Goal: Find specific page/section: Find specific page/section

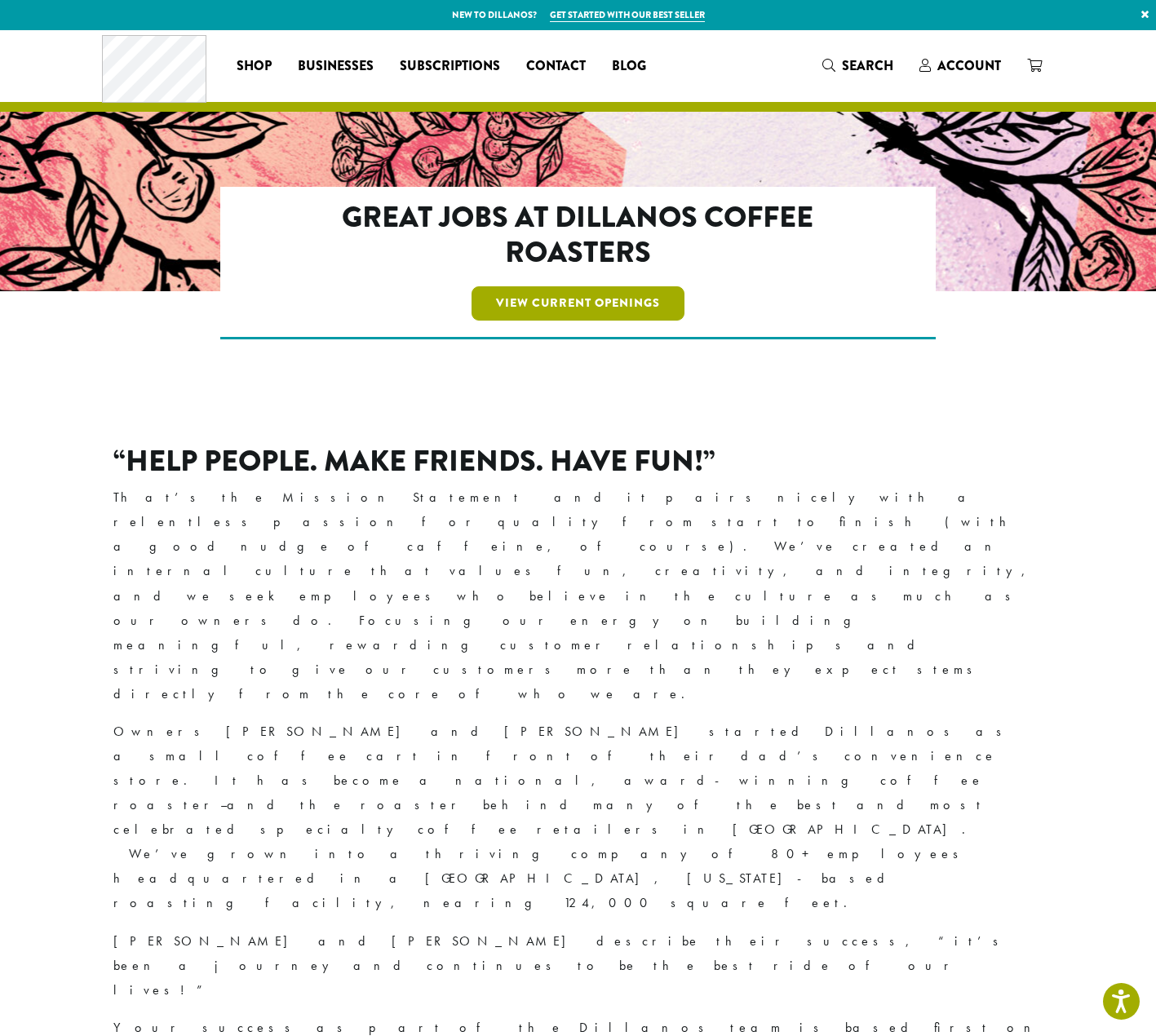
click at [633, 307] on link "View Current Openings" at bounding box center [578, 303] width 213 height 34
click at [572, 67] on span "Contact" at bounding box center [556, 67] width 59 height 20
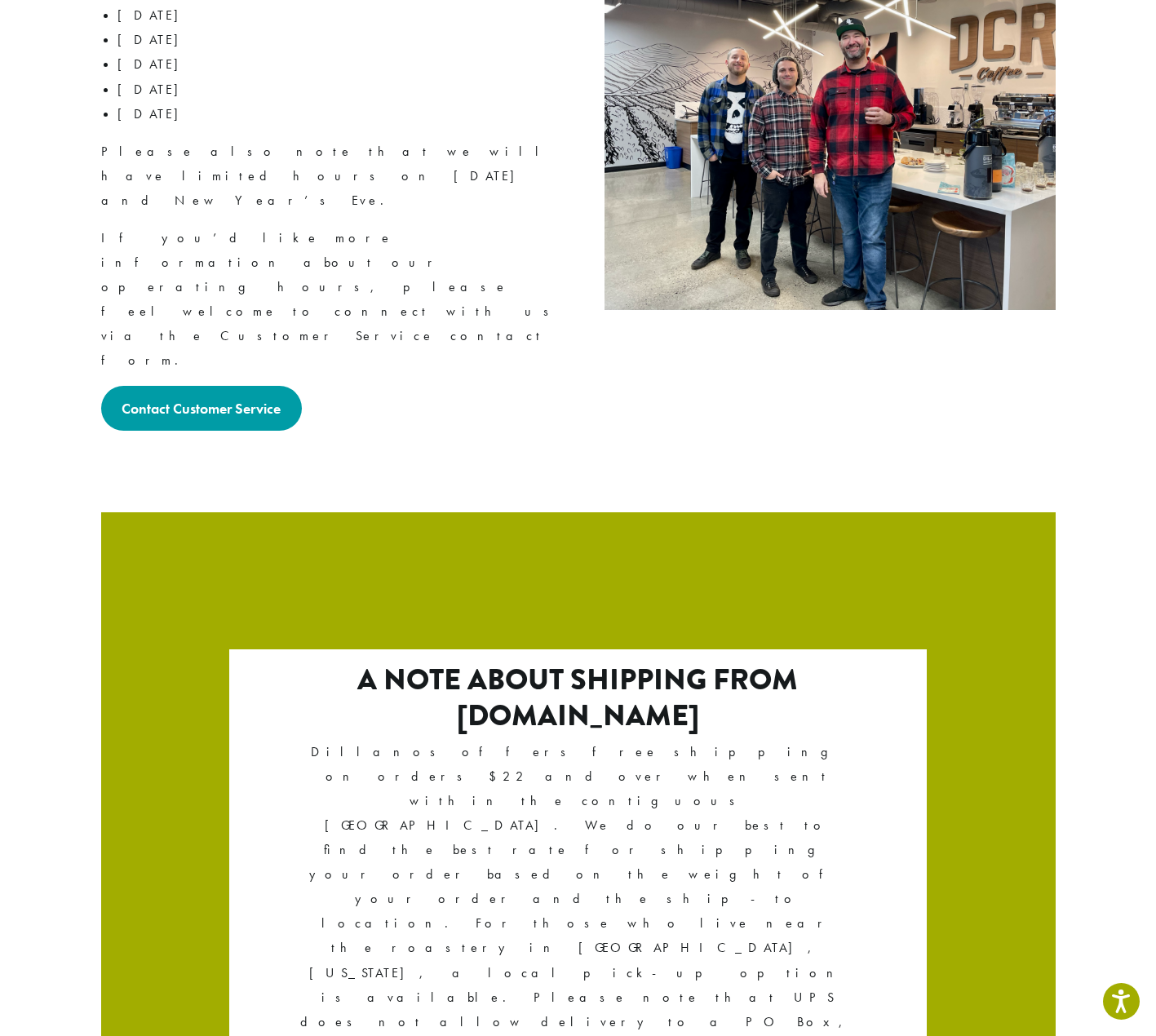
scroll to position [2414, 0]
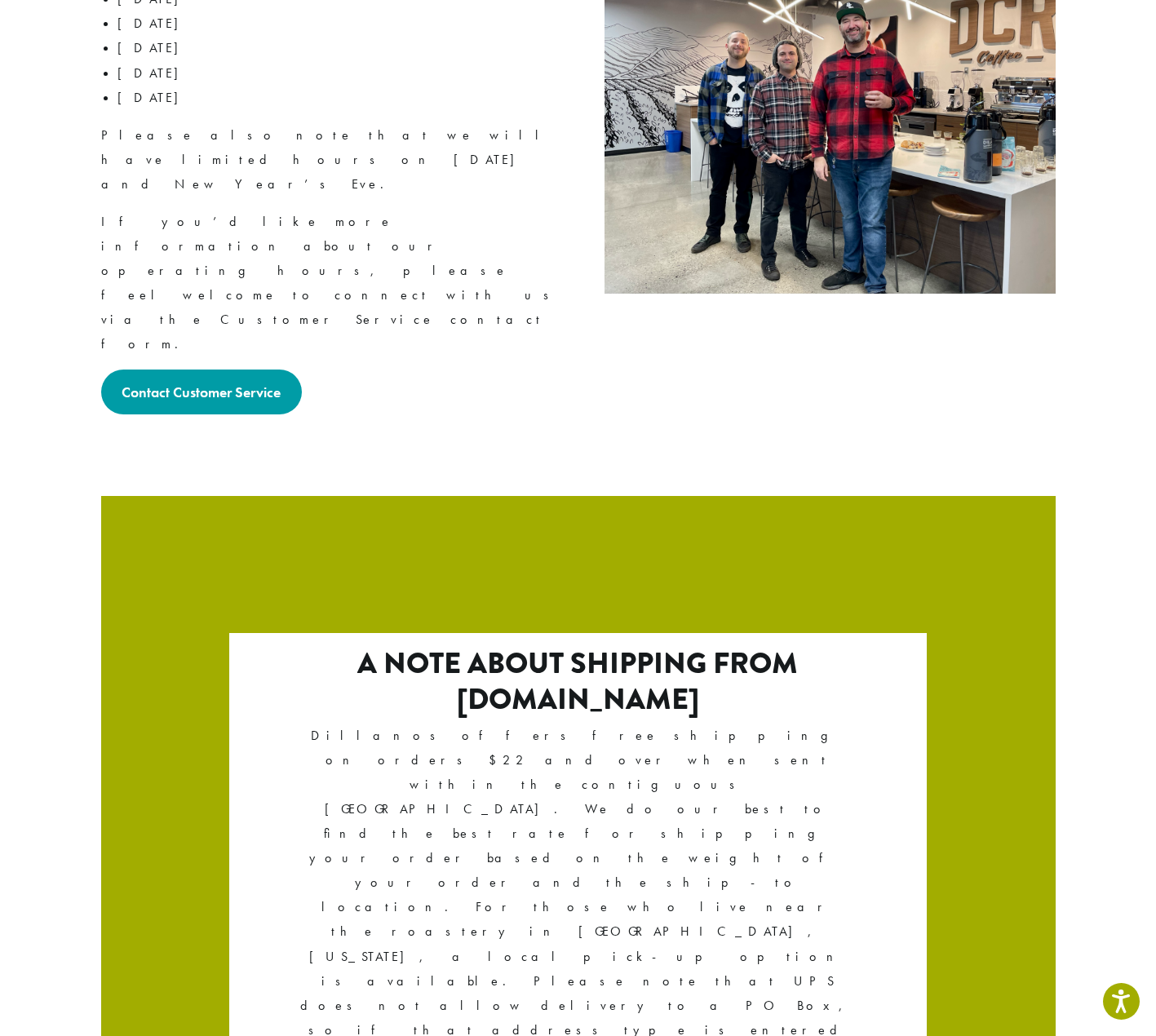
drag, startPoint x: 490, startPoint y: 861, endPoint x: 498, endPoint y: 853, distance: 11.3
